Goal: Information Seeking & Learning: Understand process/instructions

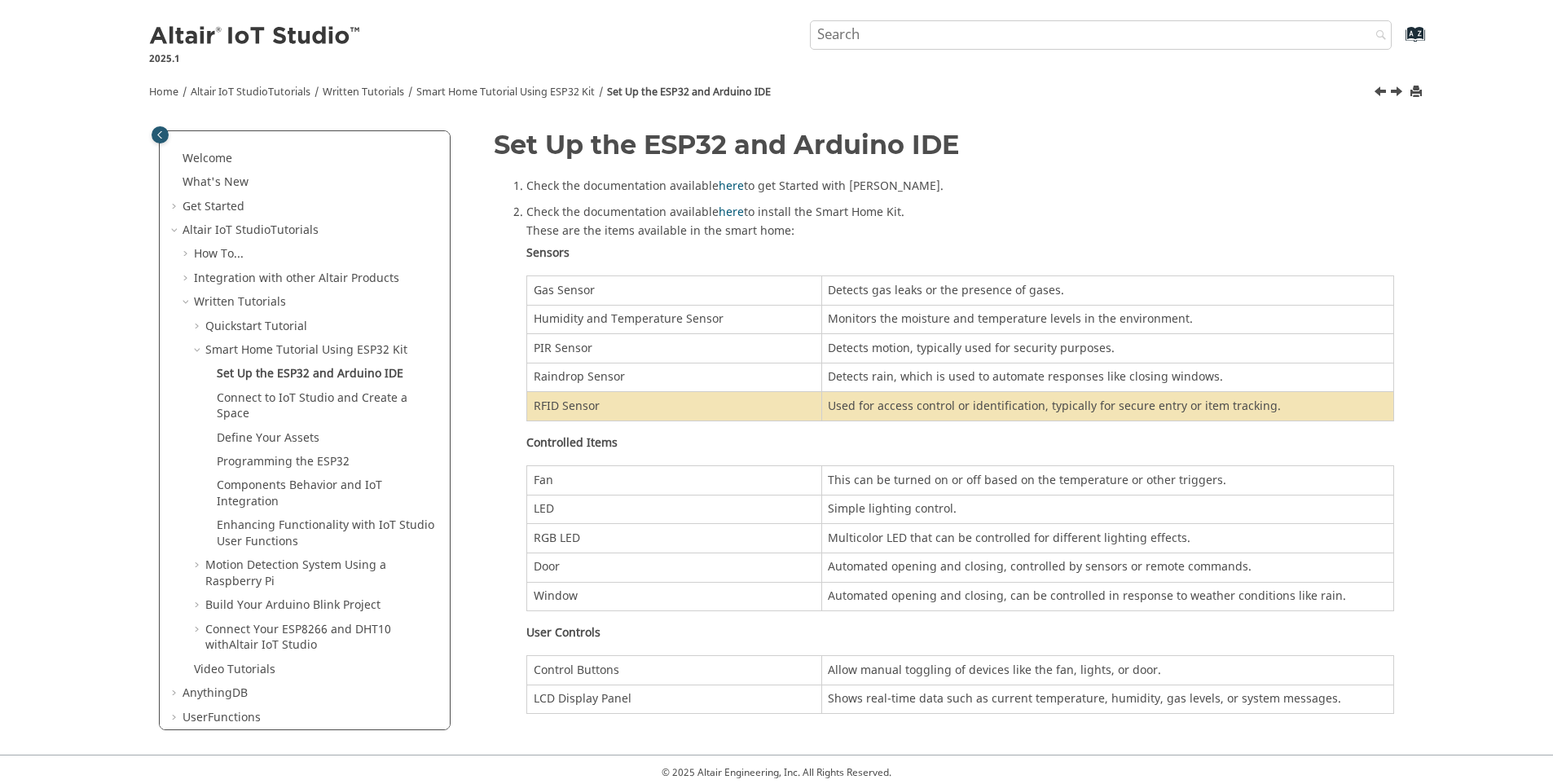
click at [575, 401] on td "RFID Sensor" at bounding box center [675, 407] width 295 height 29
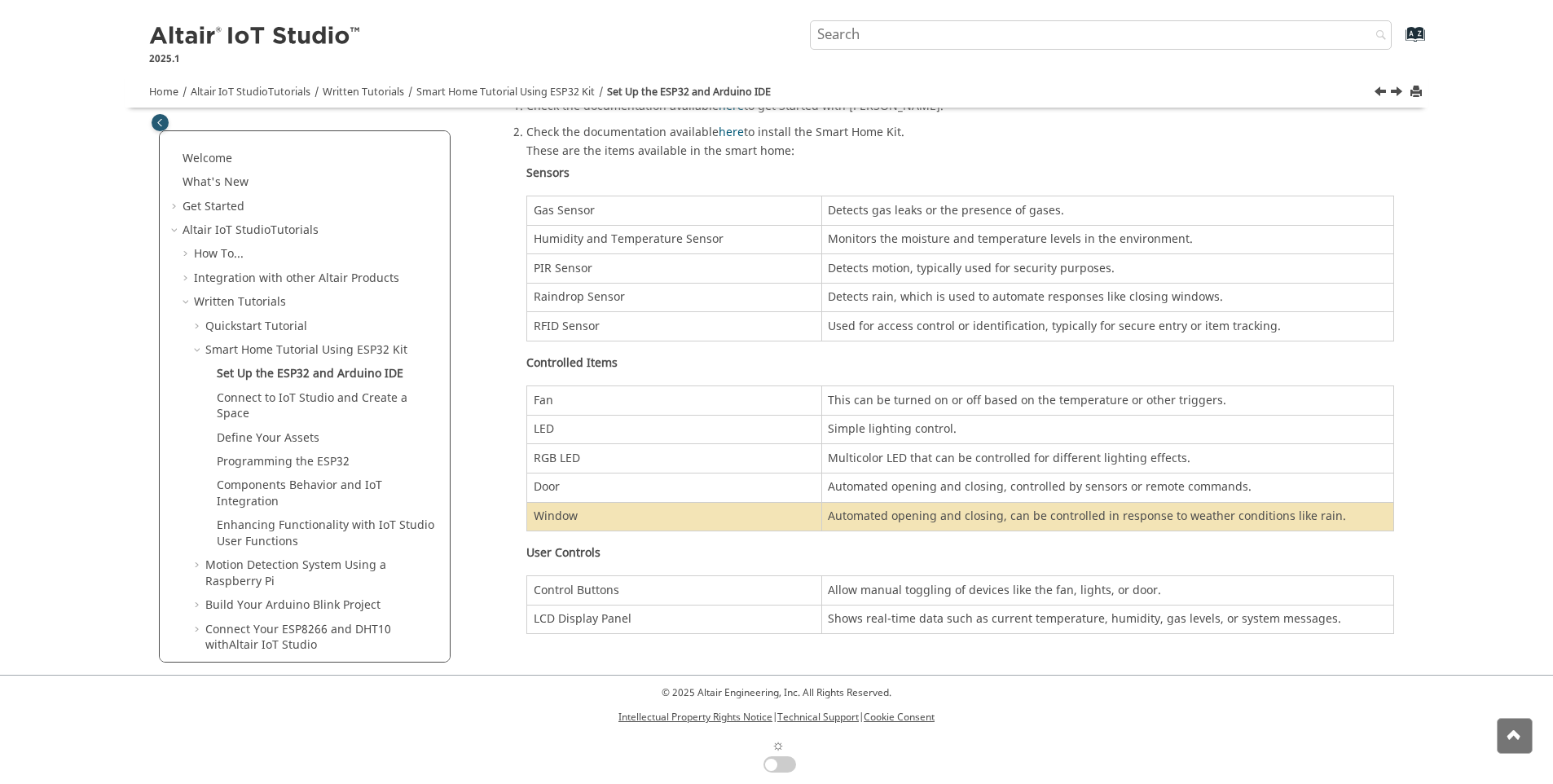
scroll to position [82, 0]
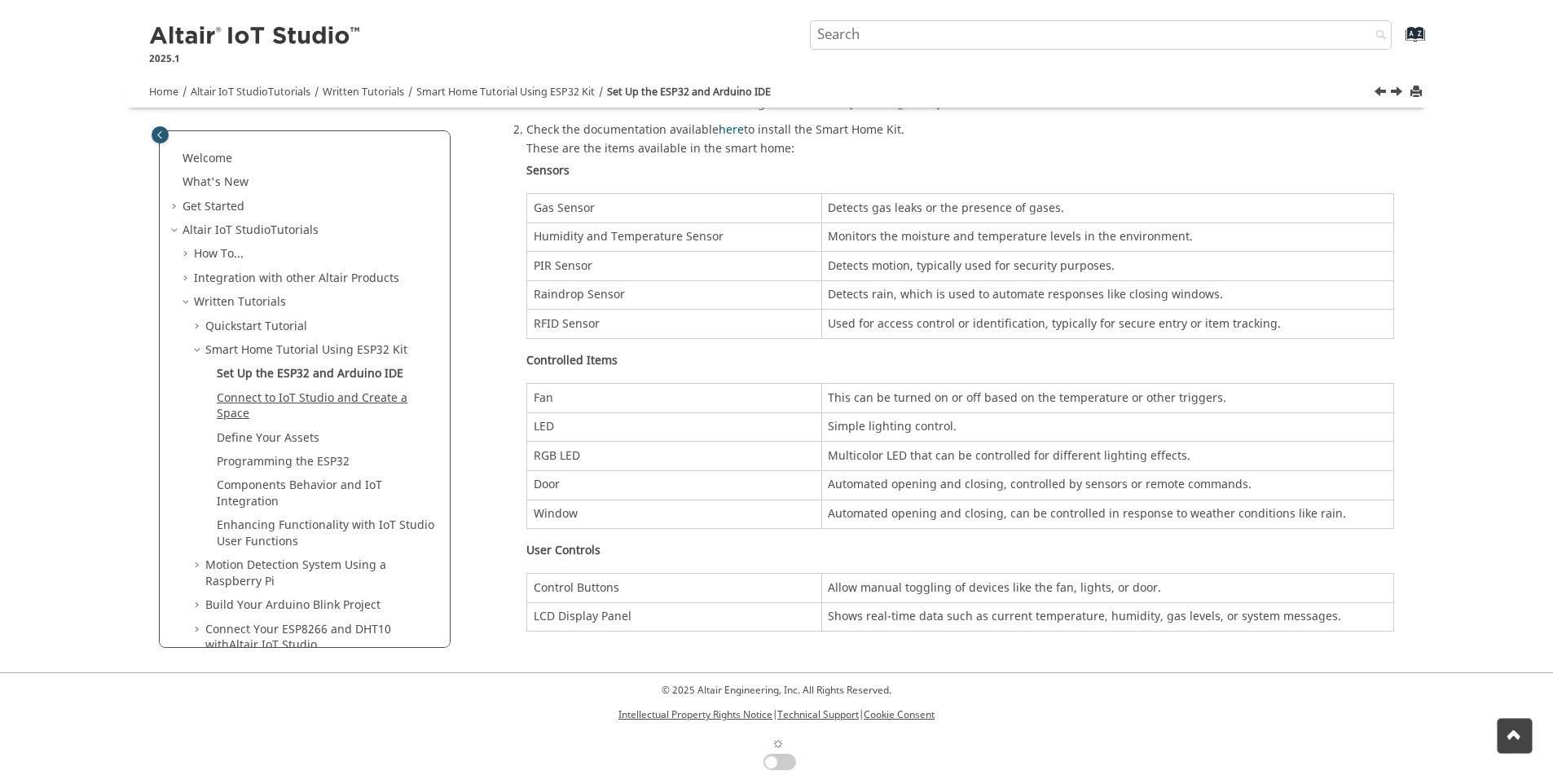
click at [314, 401] on link "Connect to IoT Studio and Create a Space" at bounding box center [311, 406] width 191 height 33
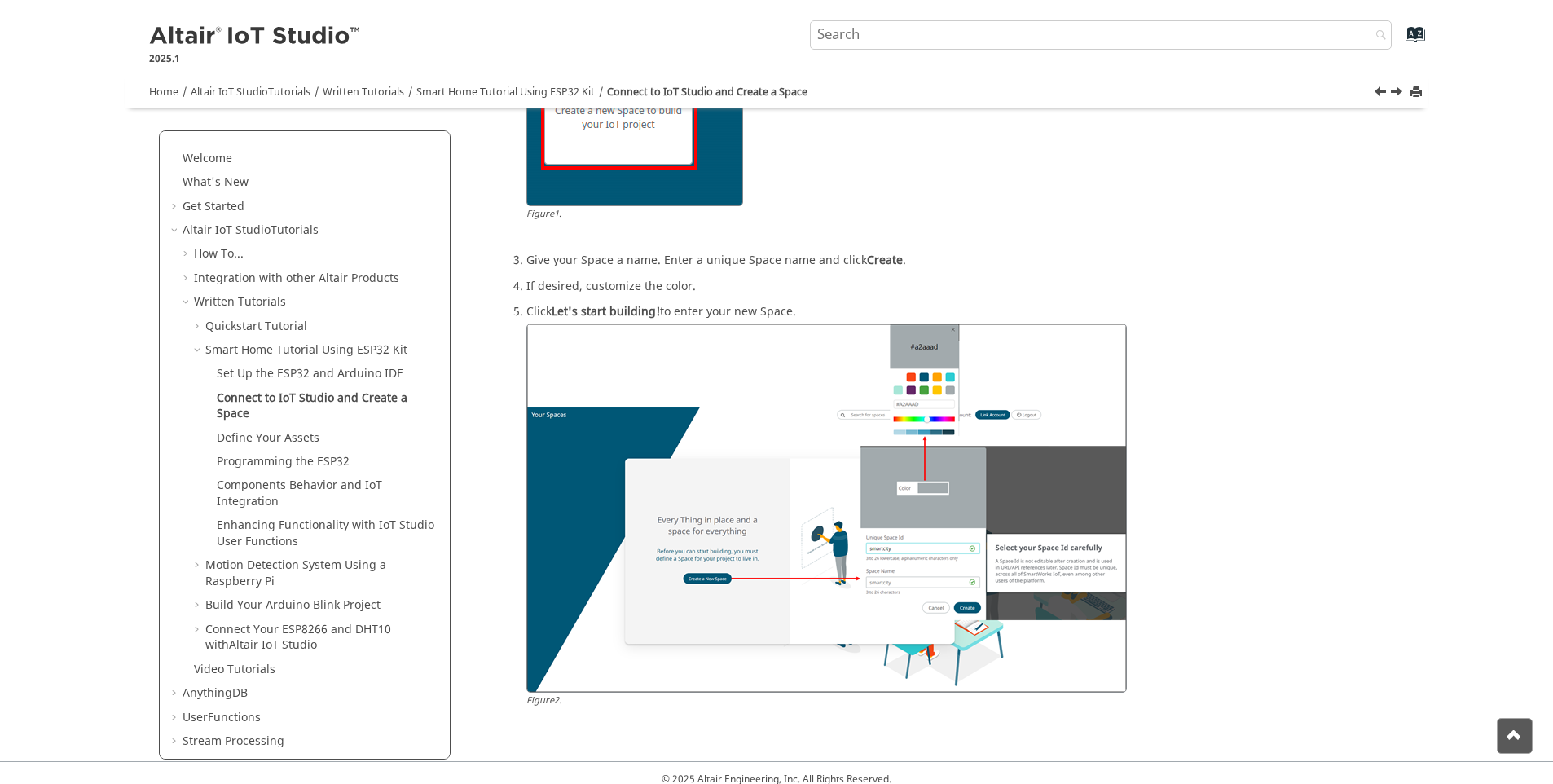
scroll to position [402, 0]
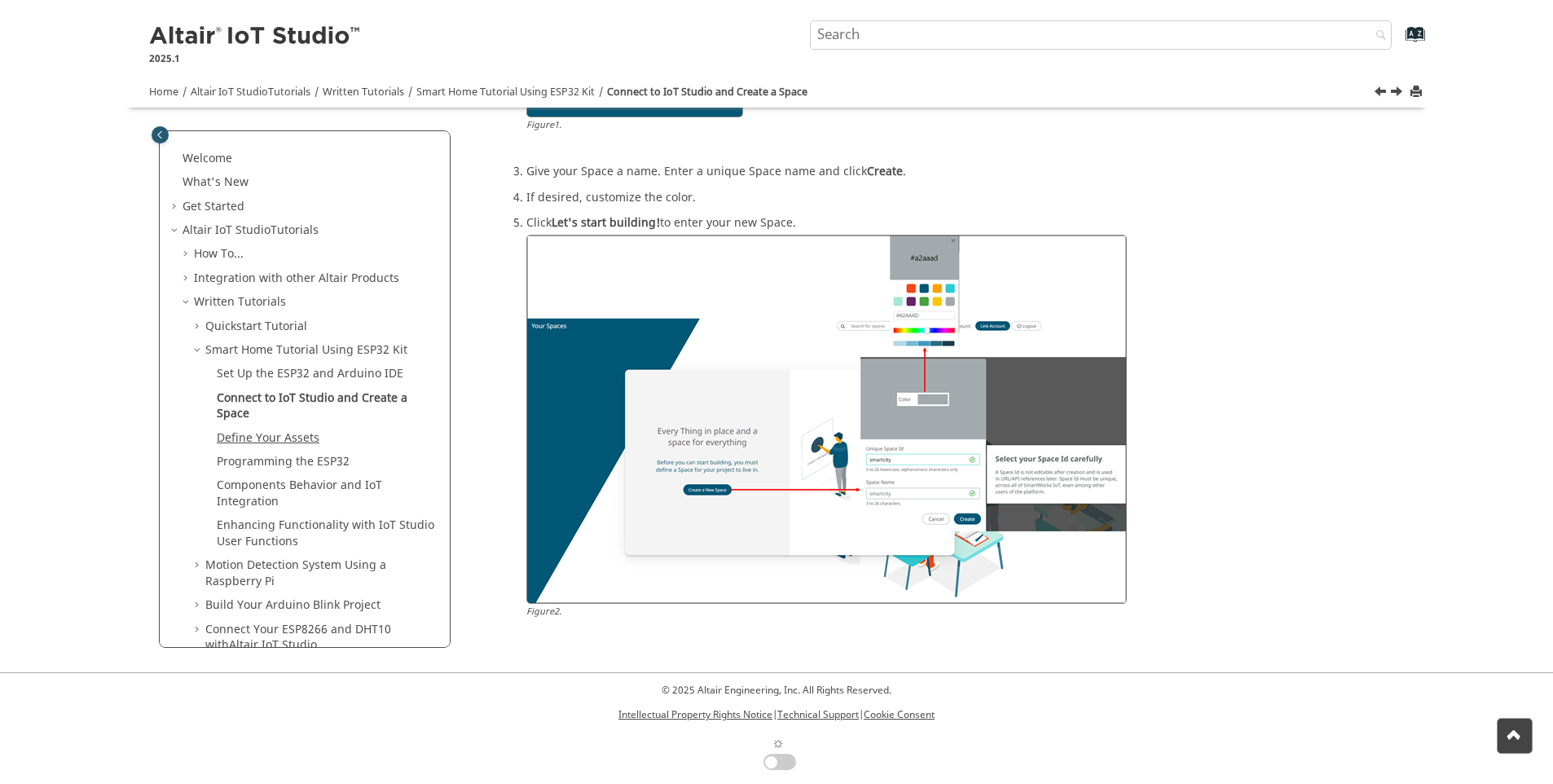
click at [266, 433] on link "Define Your Assets" at bounding box center [268, 438] width 103 height 17
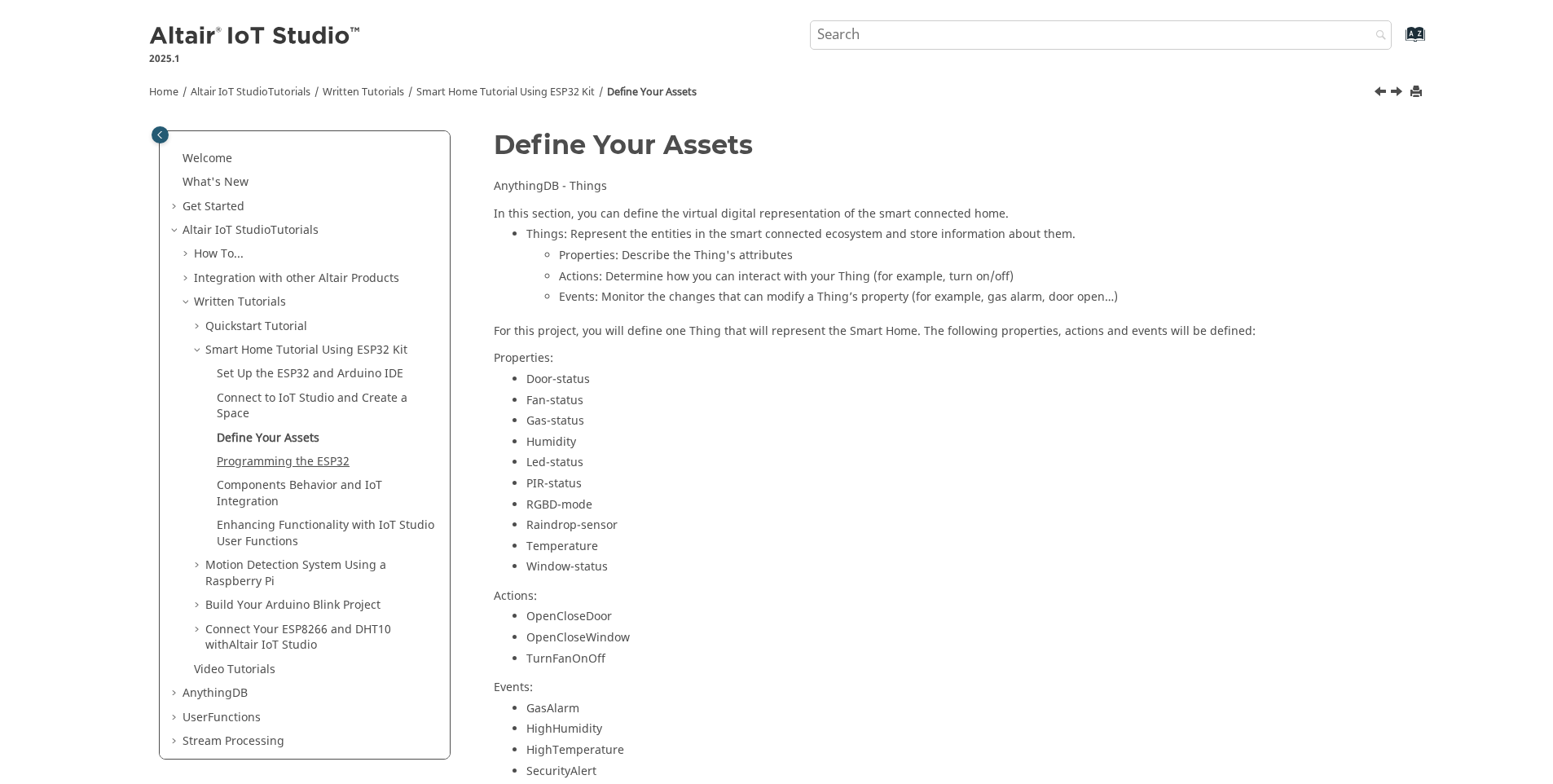
click at [238, 458] on link "Programming the ESP32" at bounding box center [283, 461] width 133 height 17
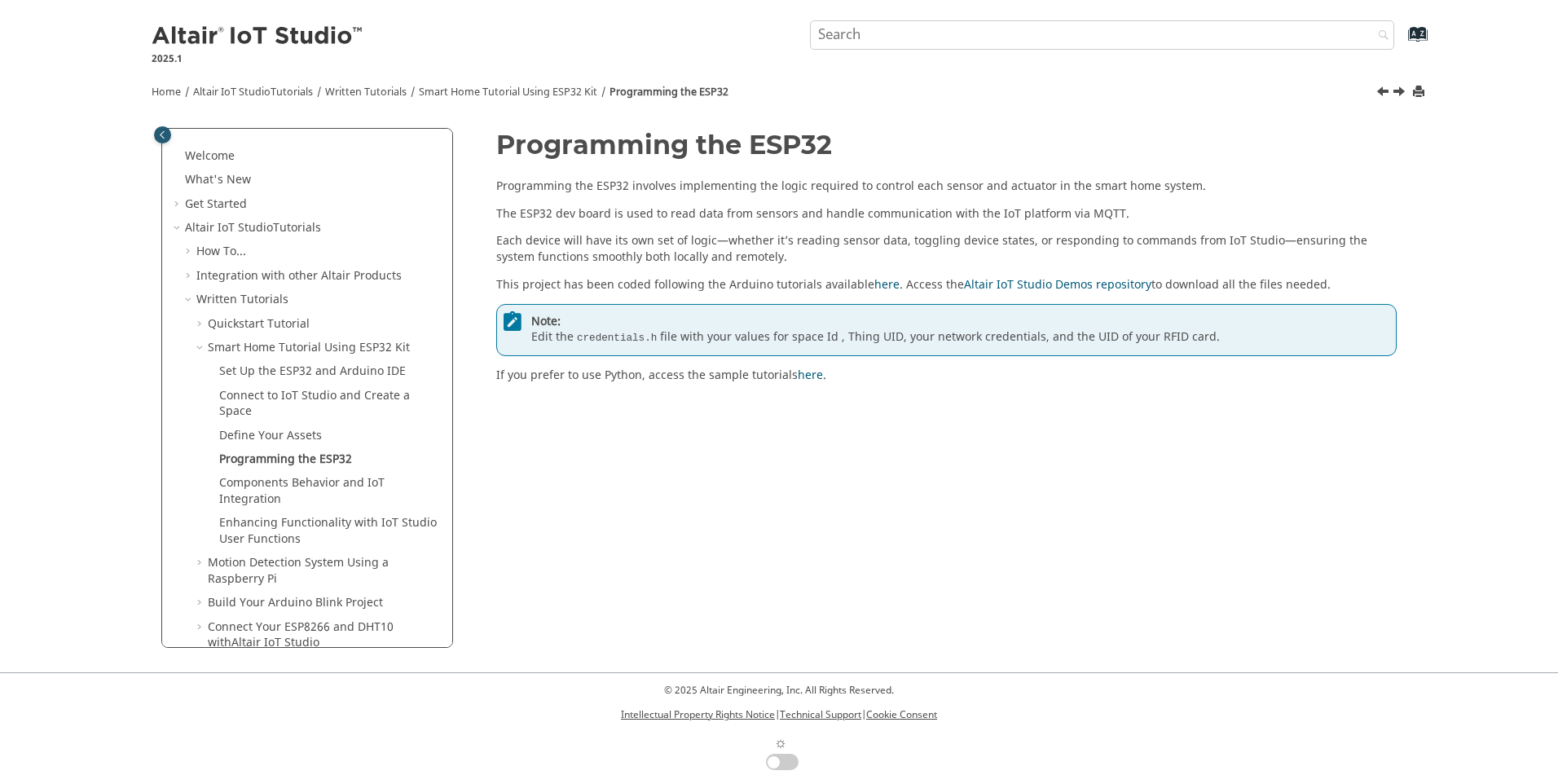
click at [721, 490] on div "Welcome What's New View new features for Altair IoT Studio 's latest release. G…" at bounding box center [779, 334] width 1279 height 408
click at [318, 478] on link "Components Behavior and IoT Integration" at bounding box center [302, 490] width 166 height 33
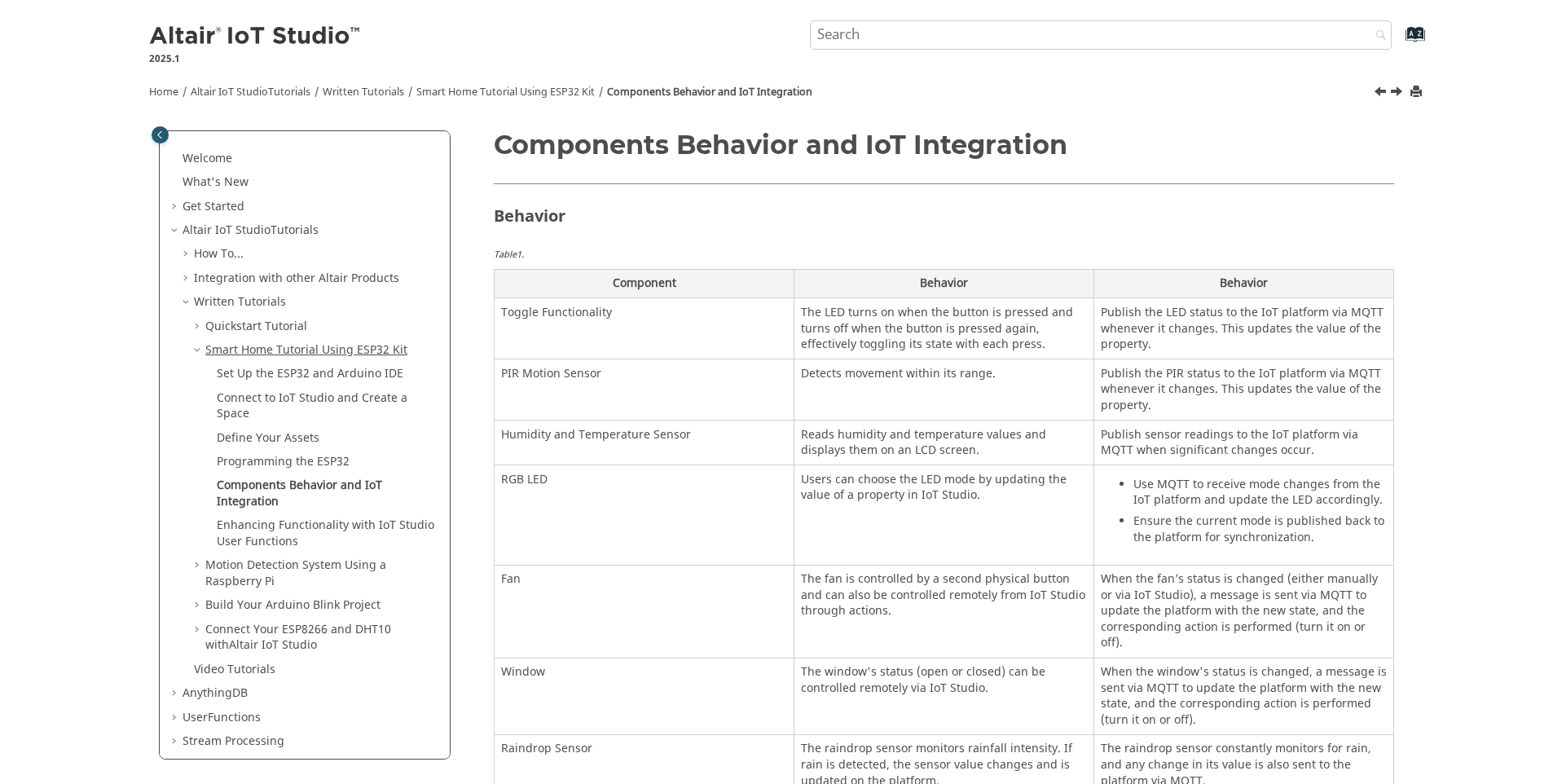
click at [234, 347] on link "Smart Home Tutorial Using ESP32 Kit" at bounding box center [307, 350] width 203 height 17
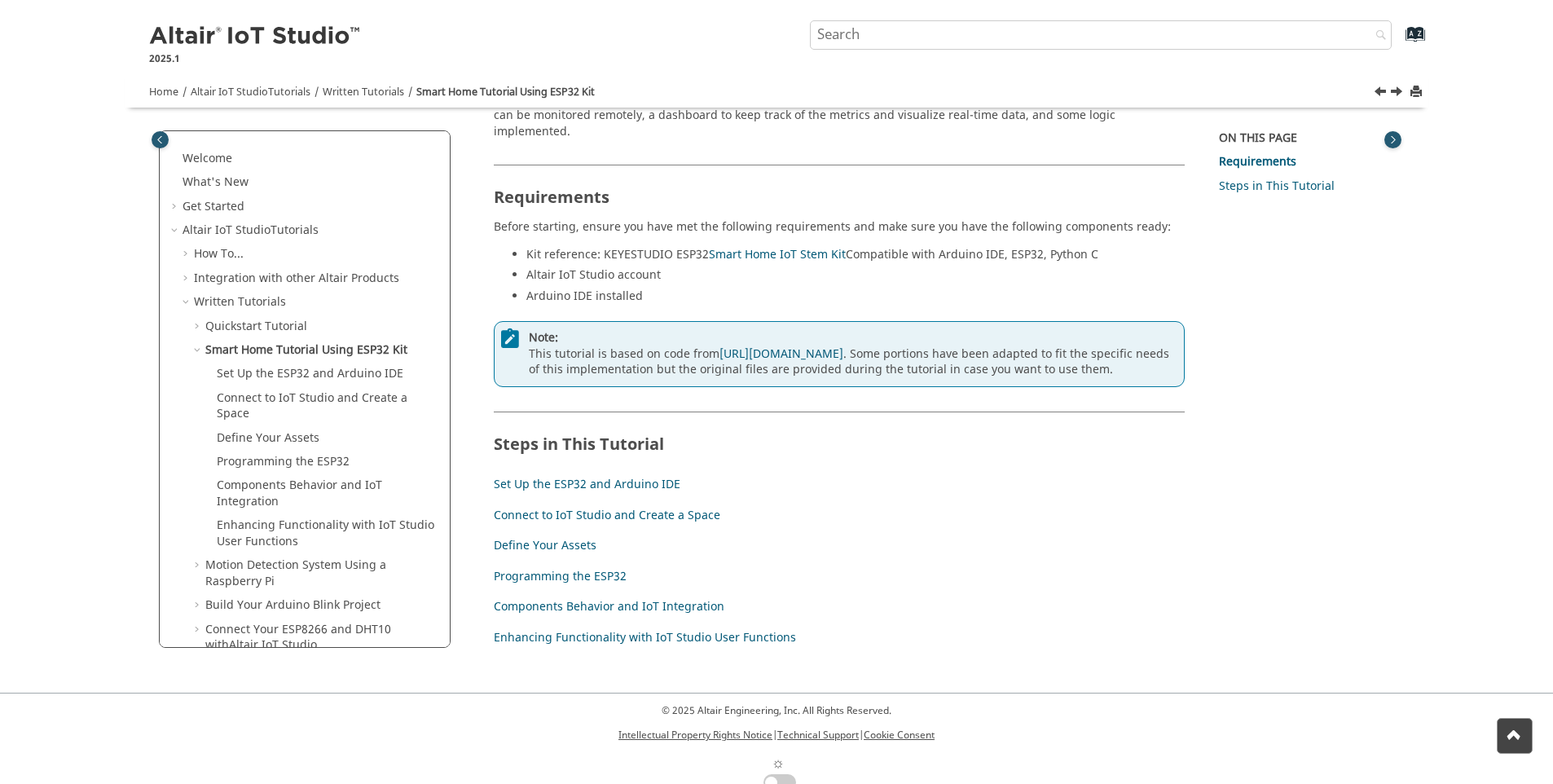
scroll to position [108, 0]
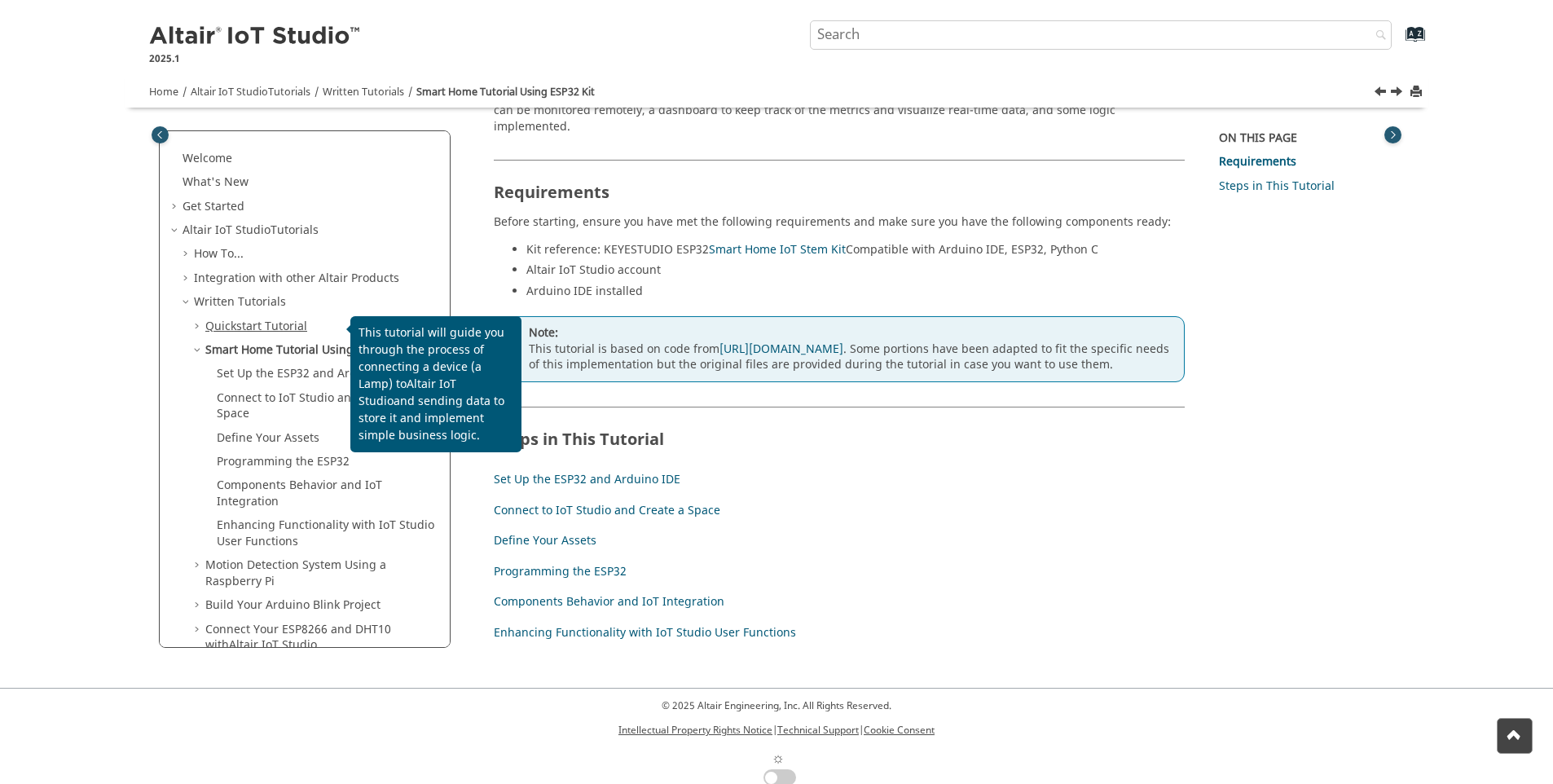
click at [259, 329] on link "Quickstart Tutorial" at bounding box center [256, 326] width 102 height 17
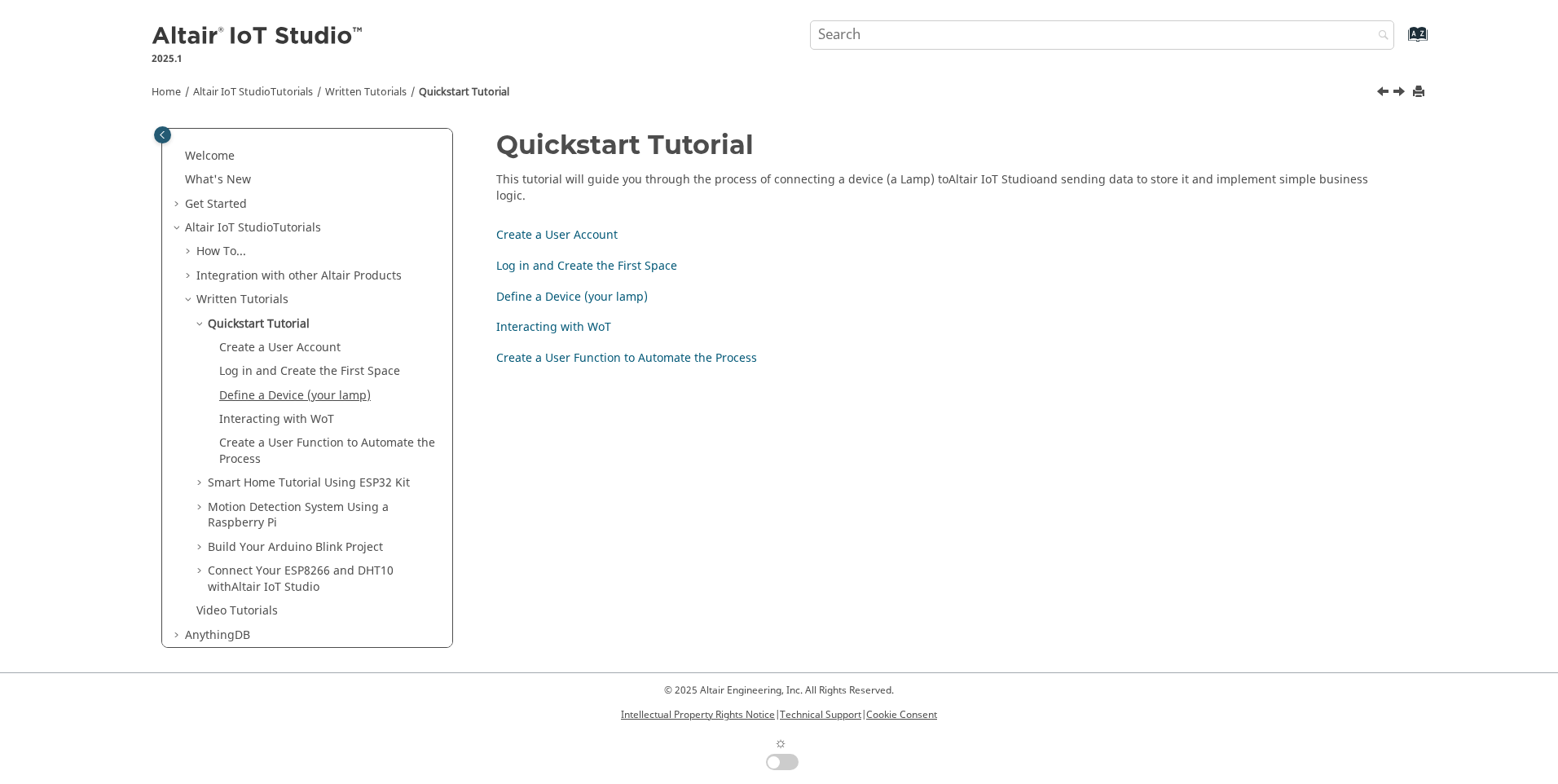
click at [300, 397] on link "Define a Device (your lamp)" at bounding box center [294, 396] width 152 height 17
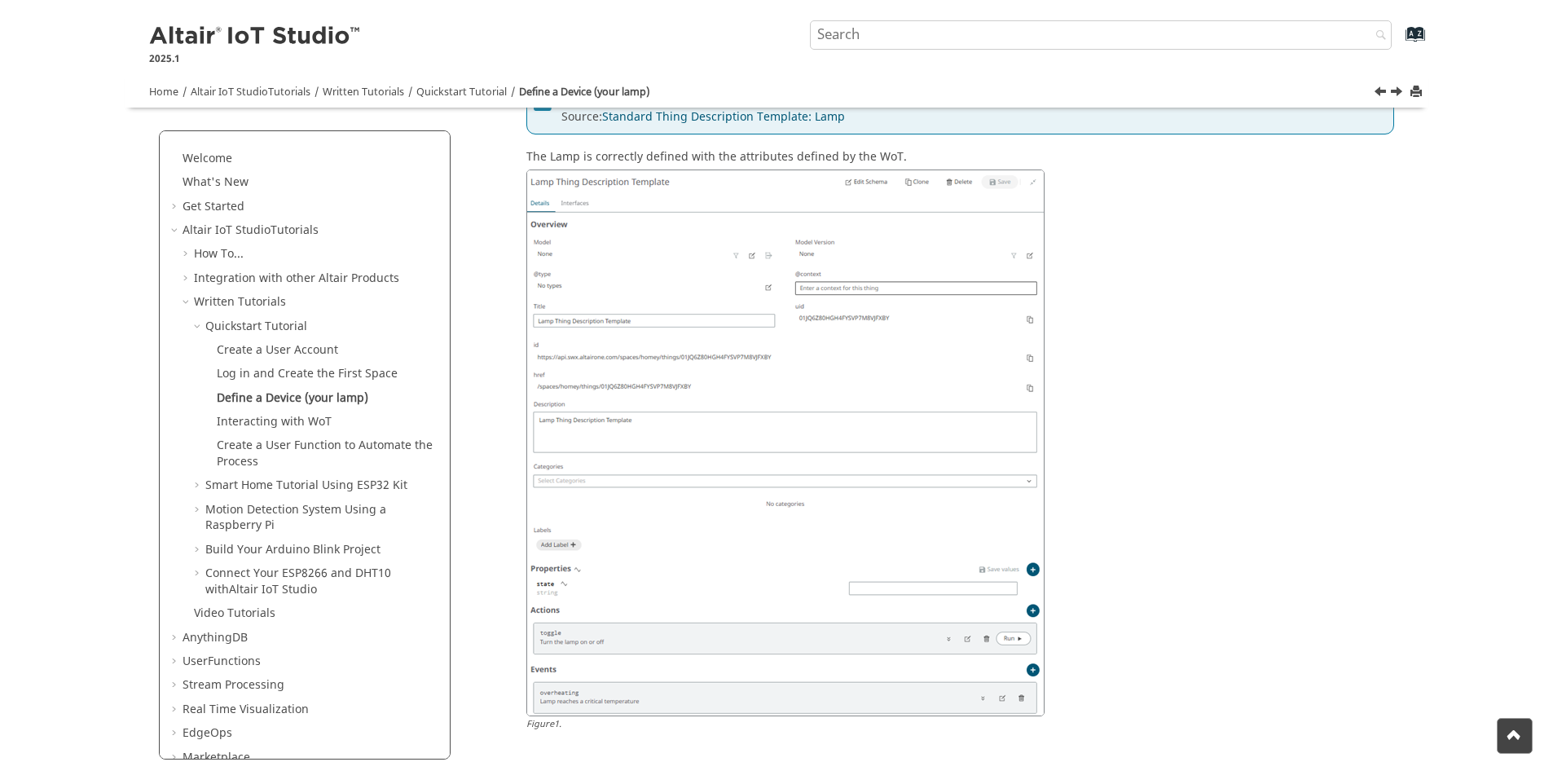
scroll to position [814, 0]
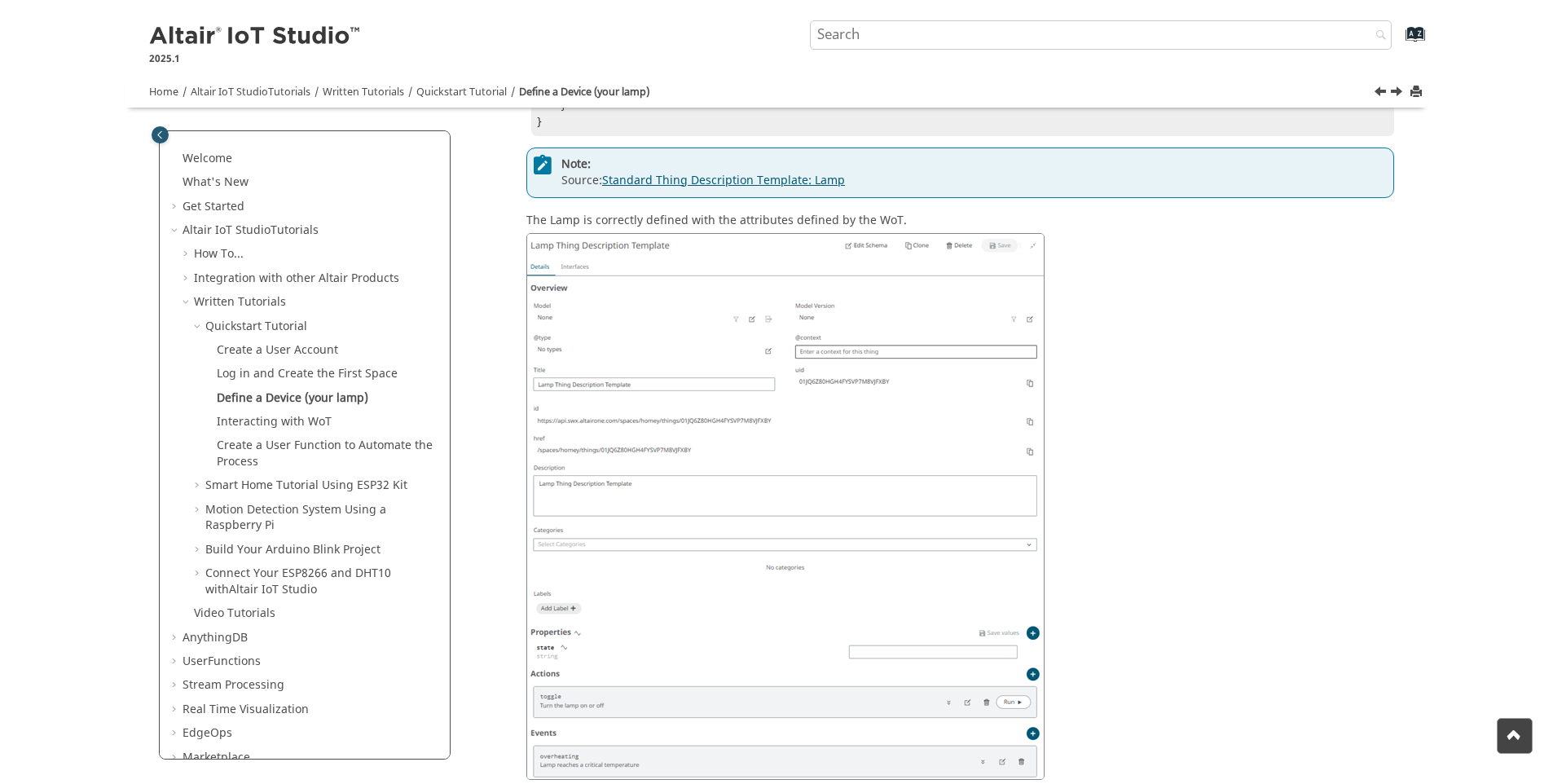
click at [702, 189] on link "Standard Thing Description Template: Lamp" at bounding box center [724, 180] width 243 height 17
